Goal: Information Seeking & Learning: Learn about a topic

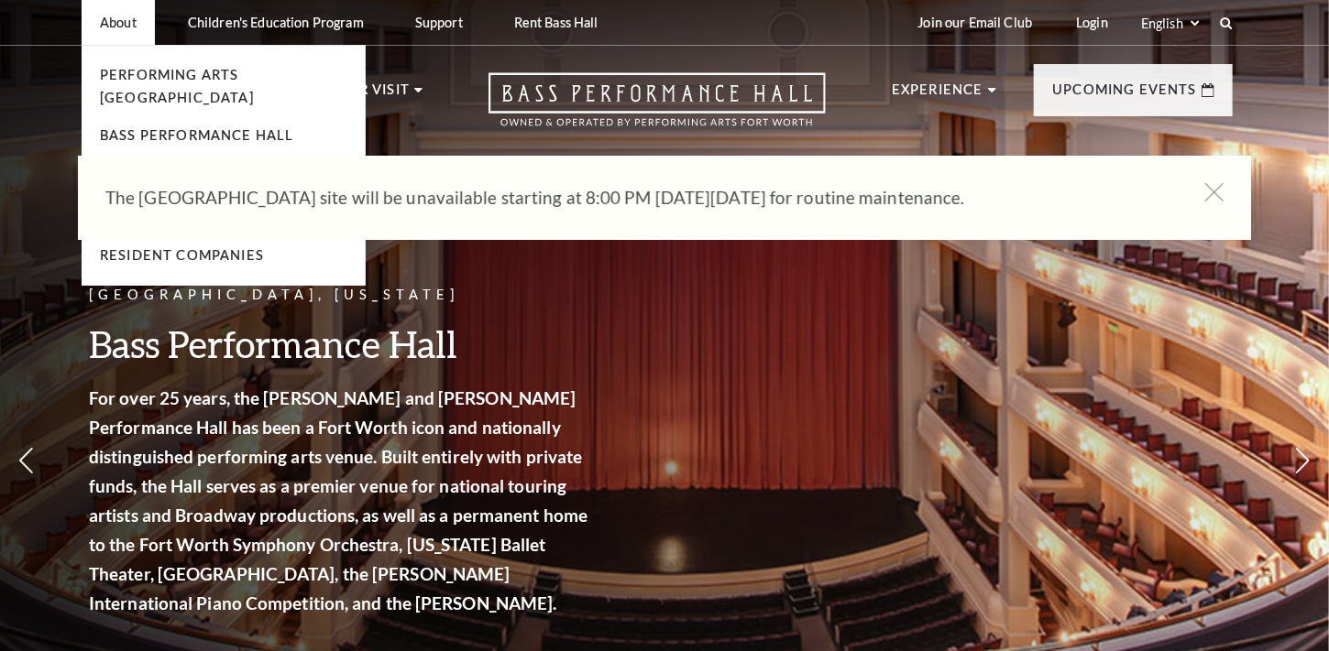
click at [107, 27] on p "About" at bounding box center [118, 23] width 37 height 16
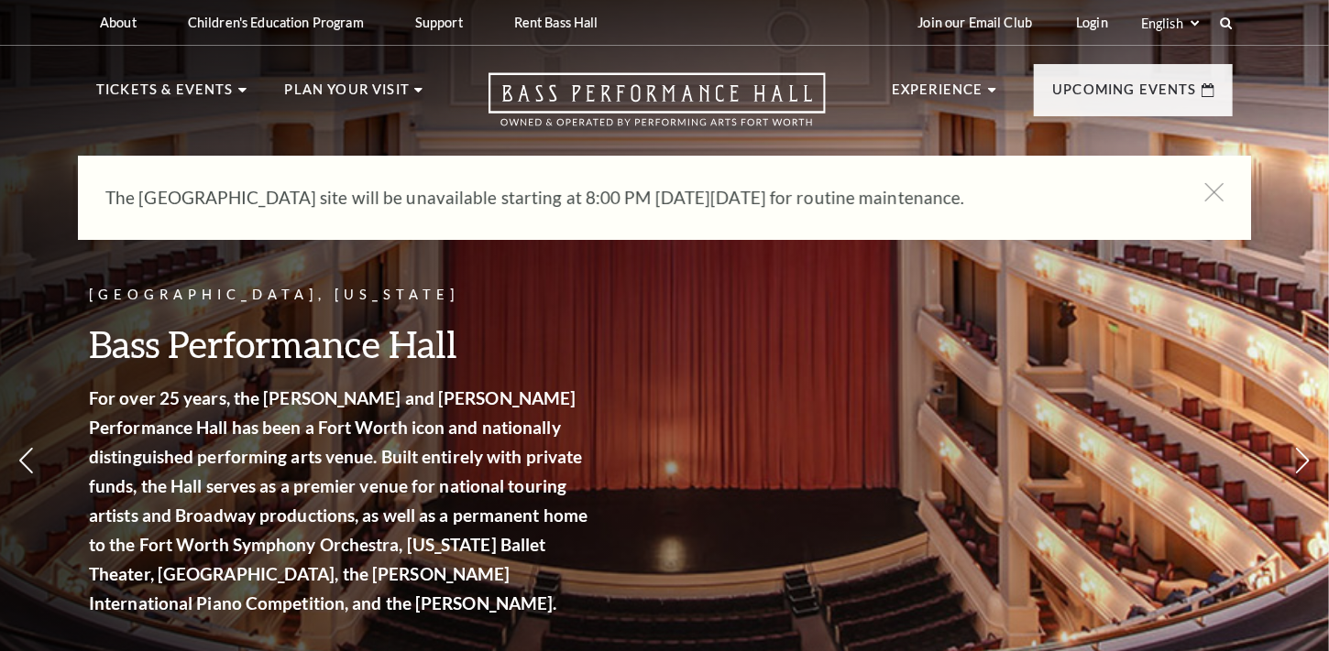
click at [1232, 202] on div "The [GEOGRAPHIC_DATA] site will be unavailable starting at 8:00 PM [DATE][DATE]…" at bounding box center [664, 198] width 1173 height 84
click at [1206, 199] on icon at bounding box center [1214, 192] width 23 height 23
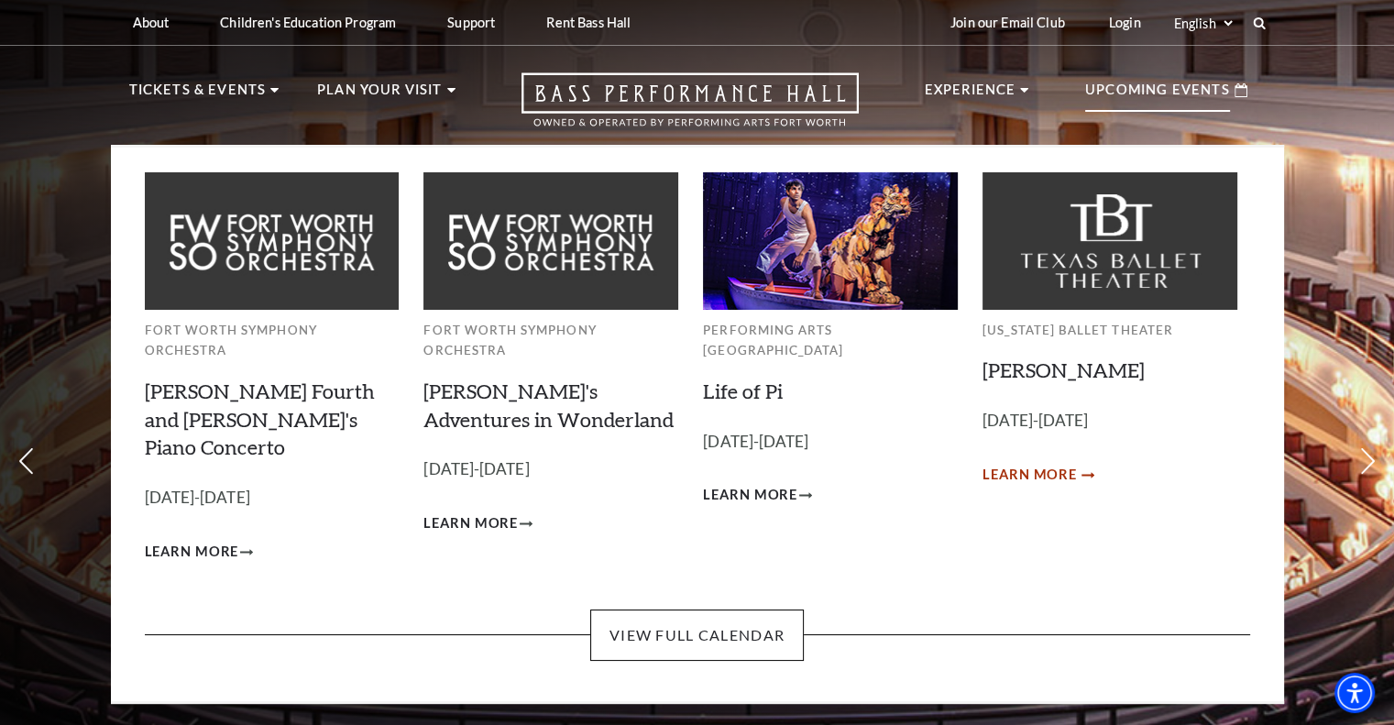
click at [1003, 472] on span "Learn More" at bounding box center [1029, 475] width 94 height 23
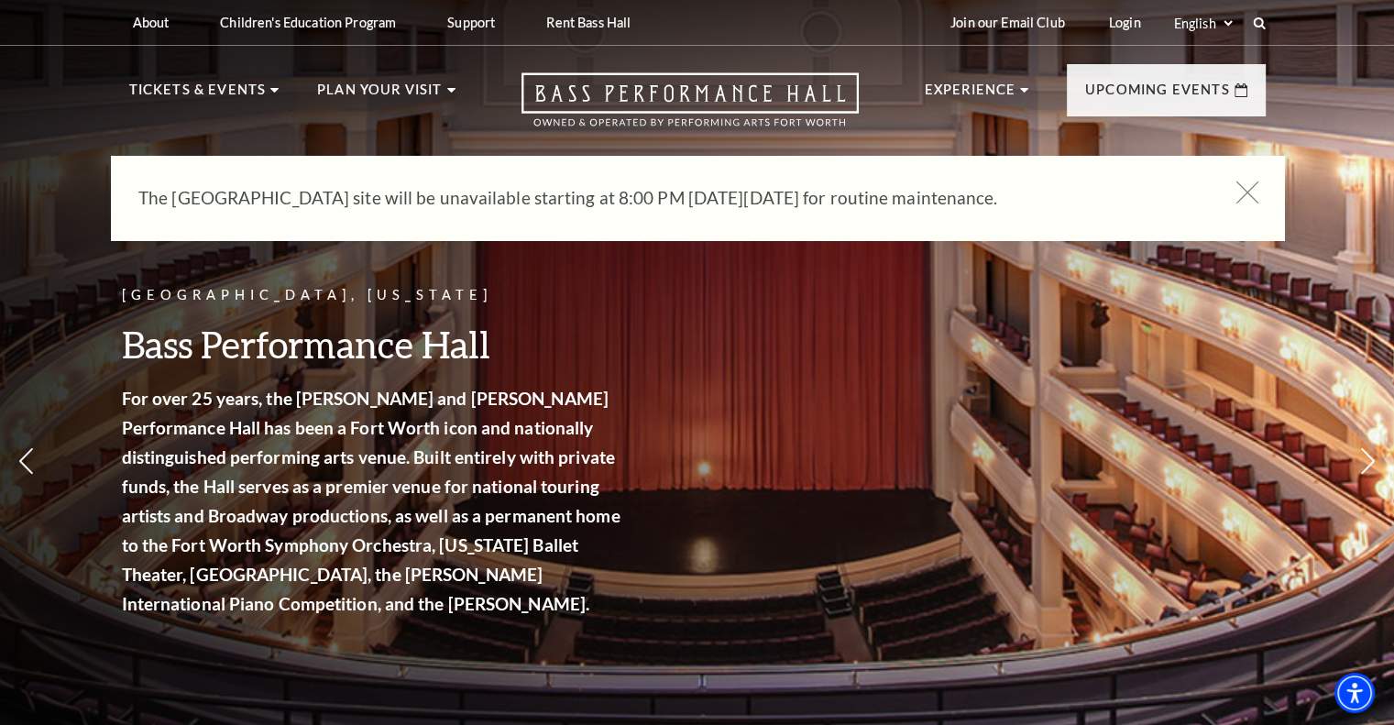
click at [1251, 200] on icon at bounding box center [1246, 192] width 23 height 23
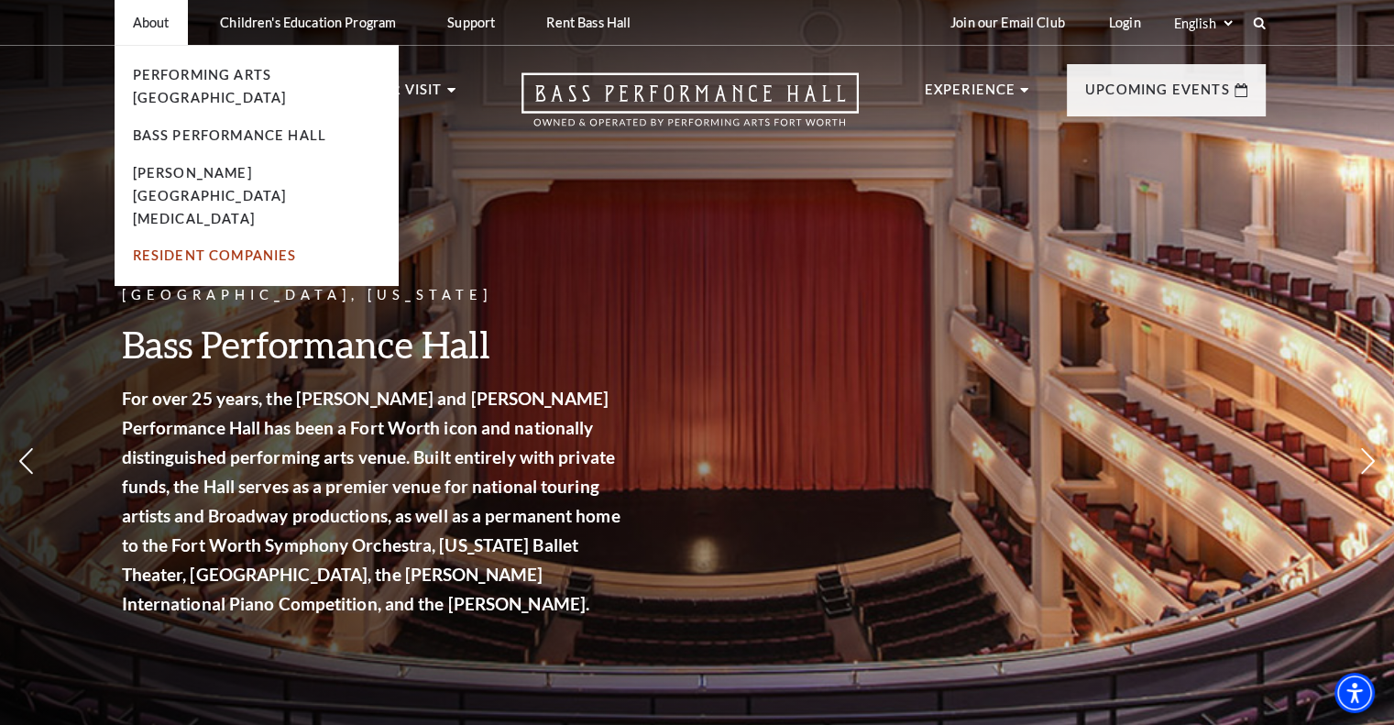
click at [212, 247] on link "Resident Companies" at bounding box center [215, 255] width 164 height 16
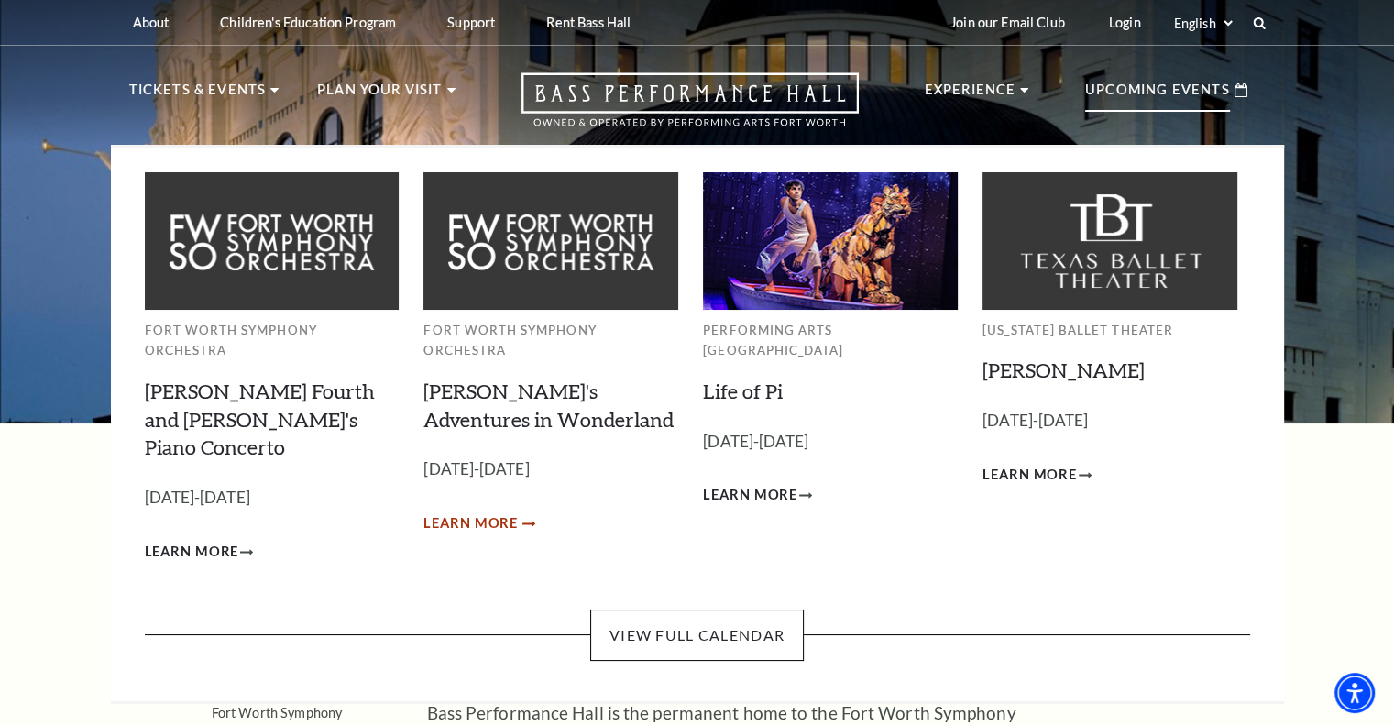
click at [502, 512] on span "Learn More" at bounding box center [470, 523] width 94 height 23
